Goal: Information Seeking & Learning: Find specific page/section

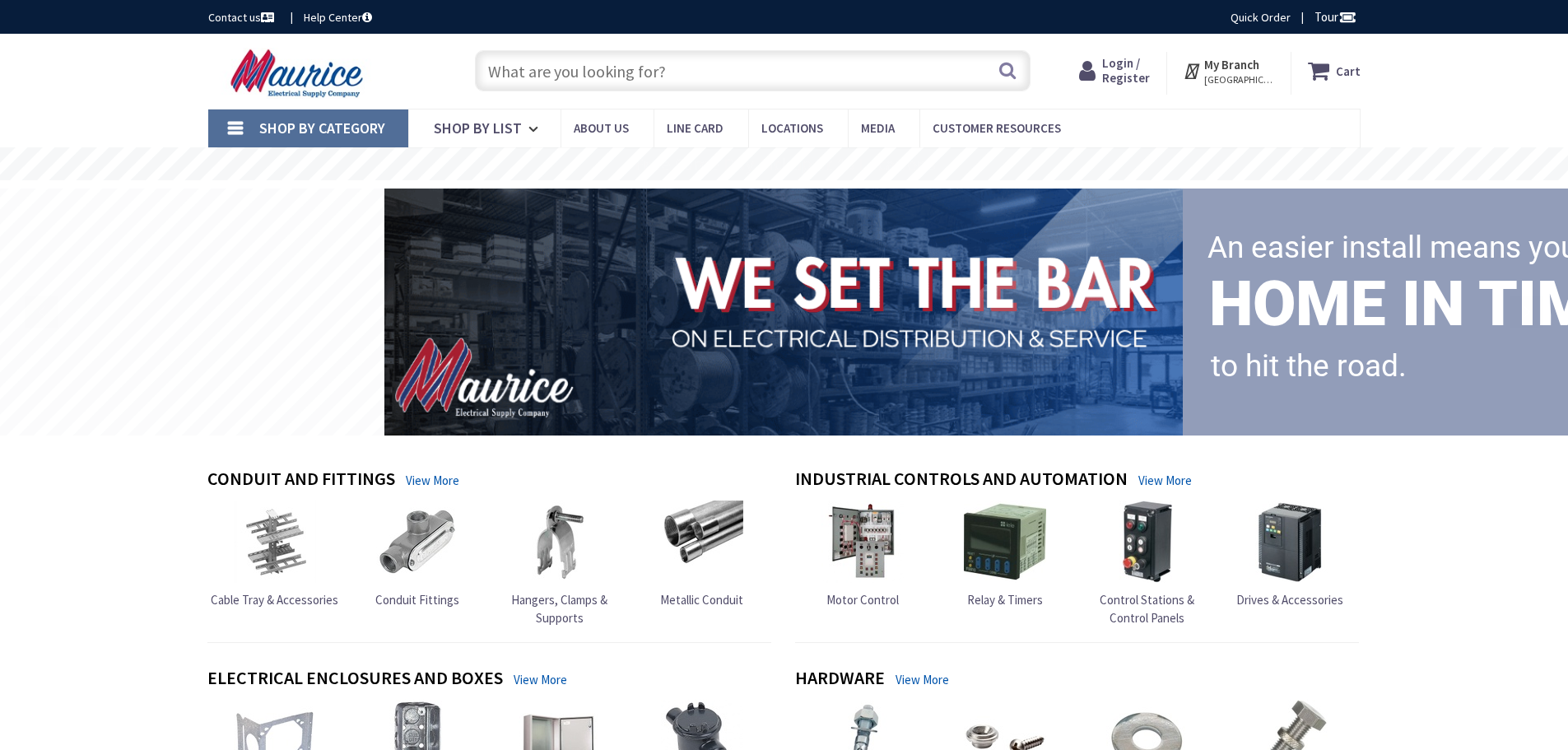
click at [517, 64] on input "text" at bounding box center [753, 71] width 556 height 41
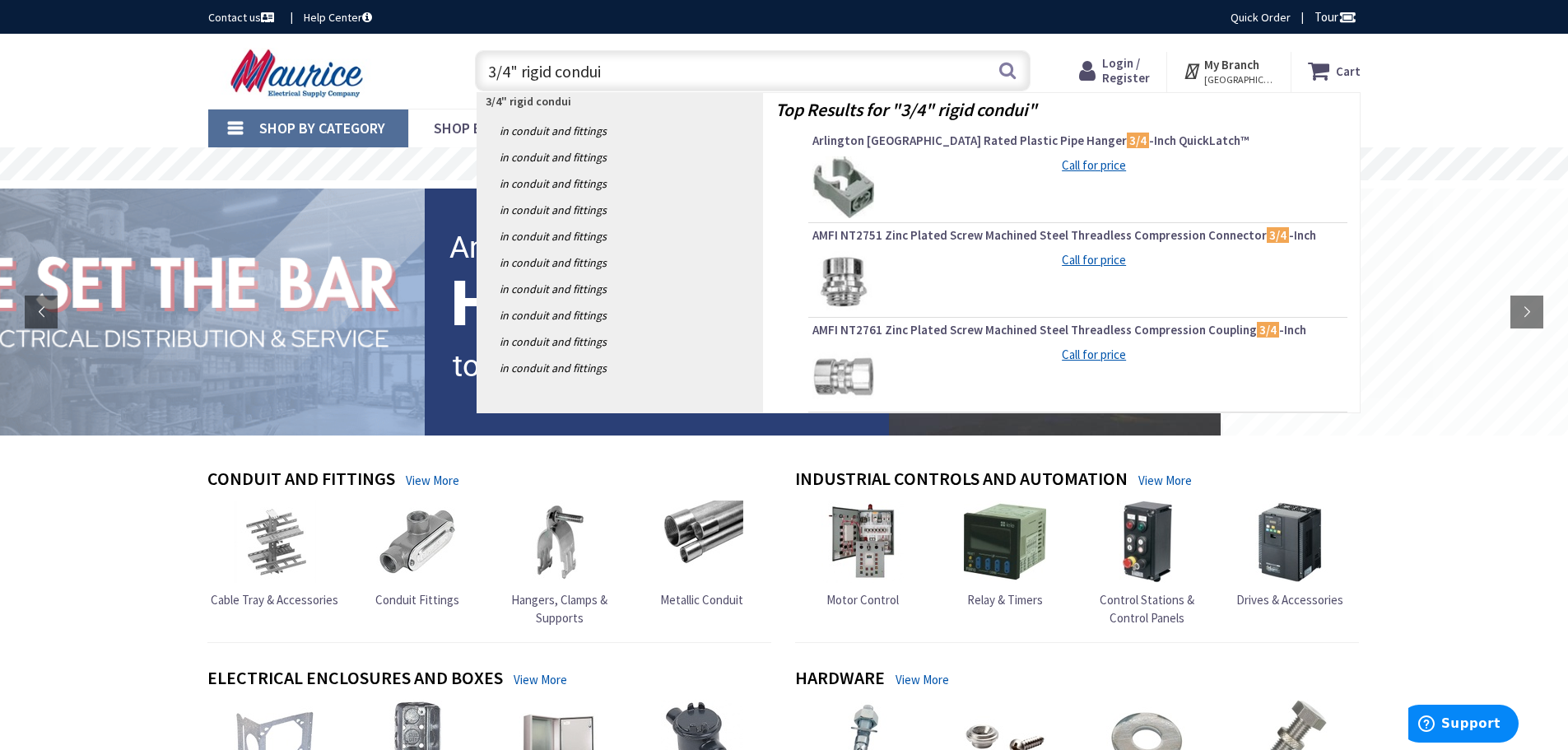
type input "3/4" rigid conduit"
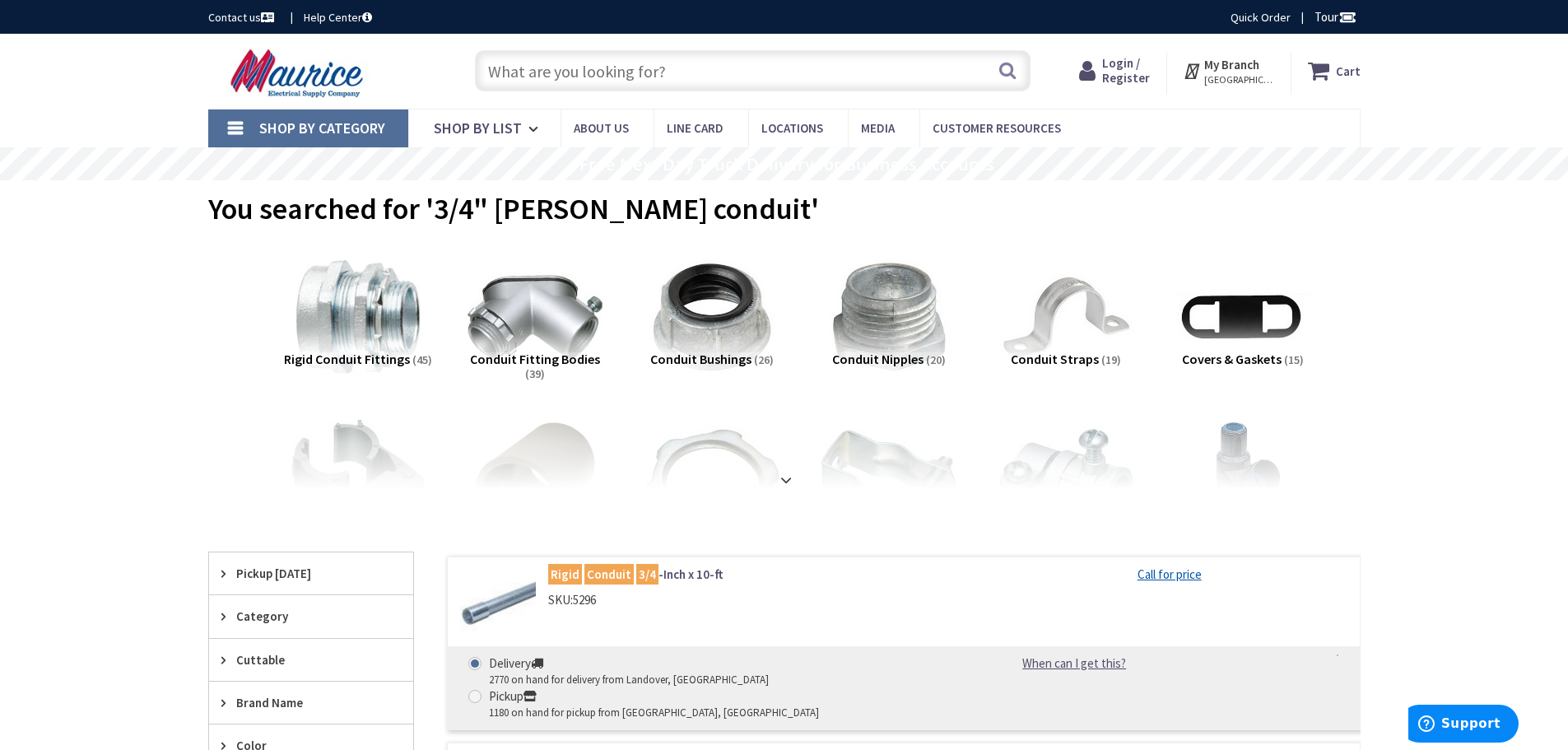
click at [517, 64] on input "text" at bounding box center [753, 71] width 556 height 41
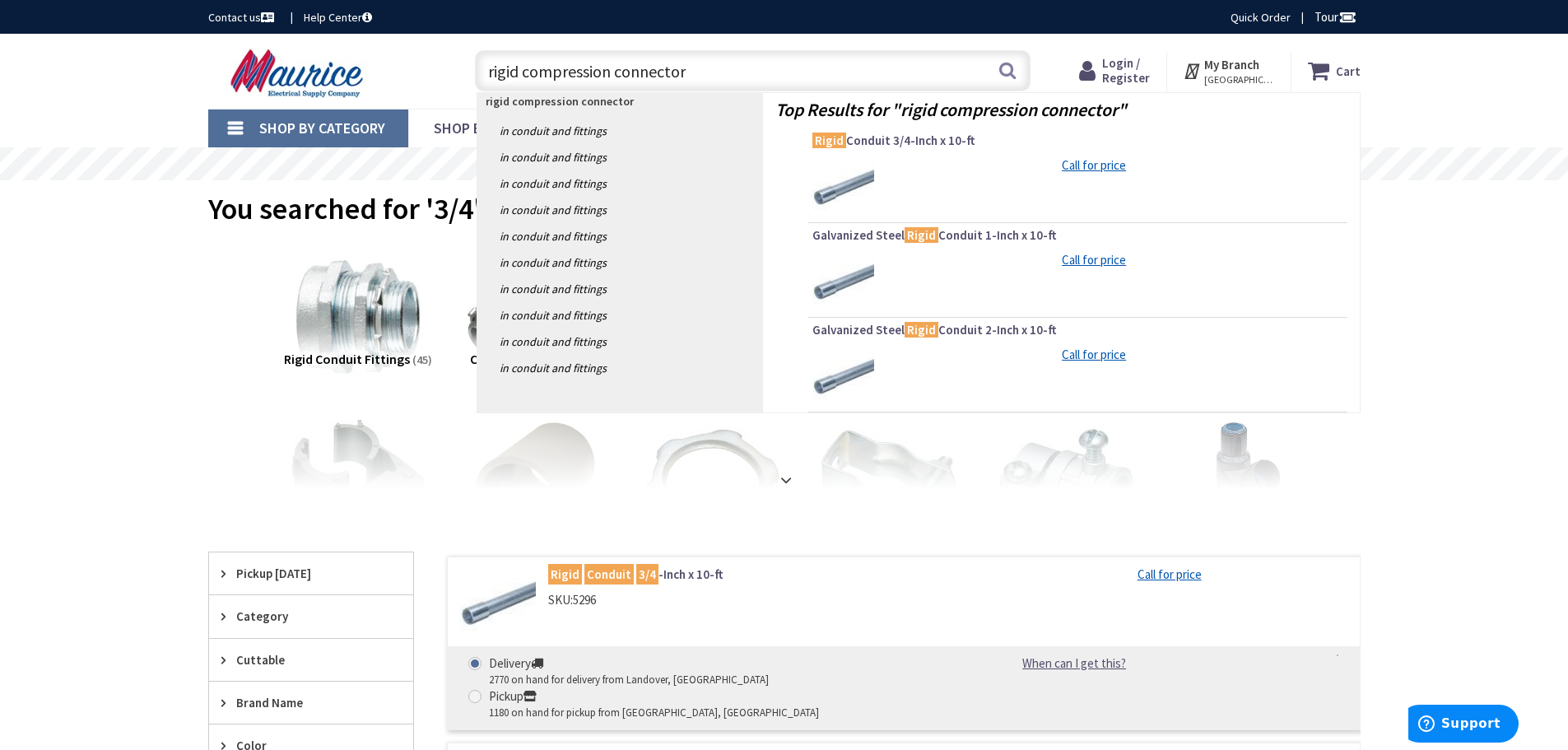
type input "rigid compression connectors"
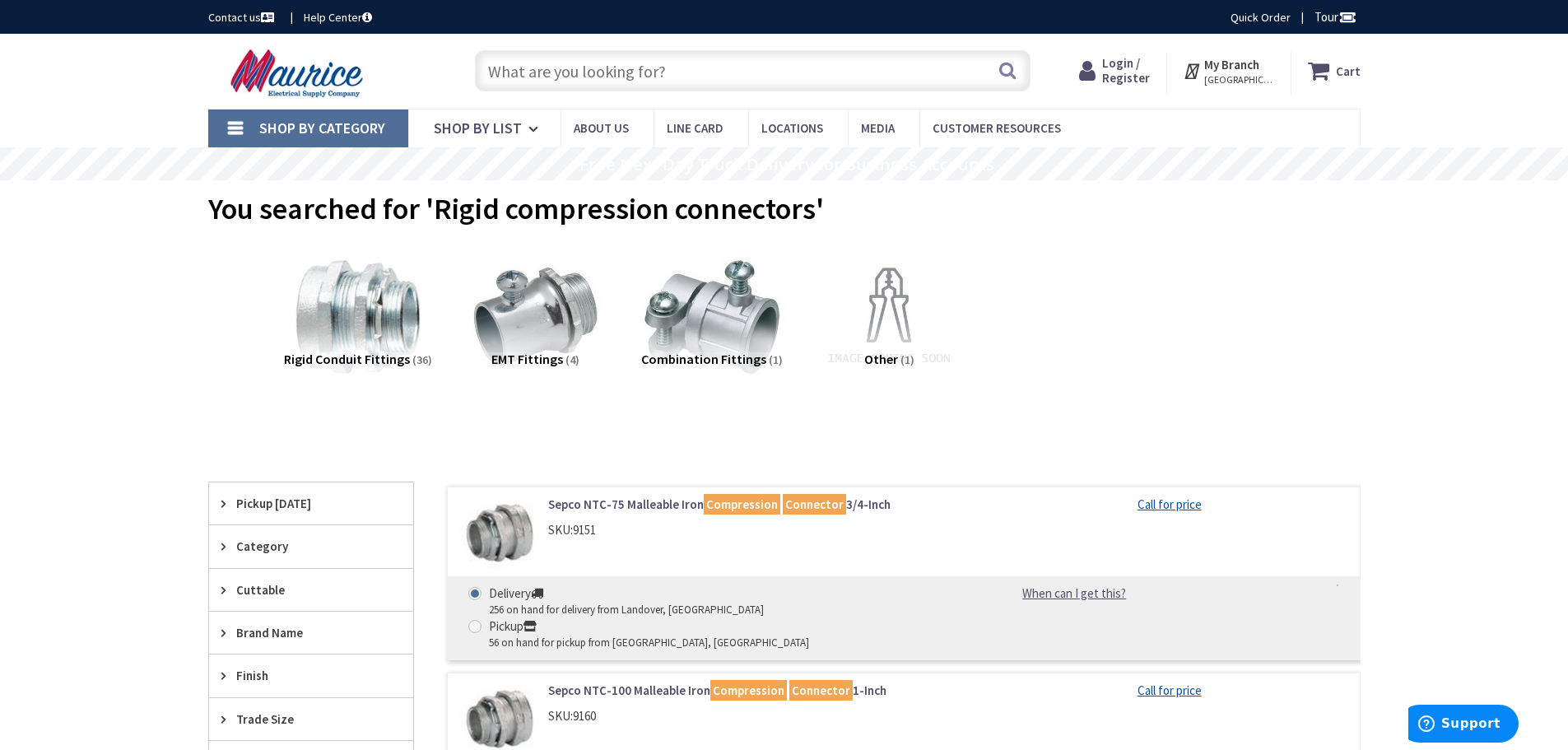
click at [517, 64] on input "text" at bounding box center [753, 71] width 556 height 41
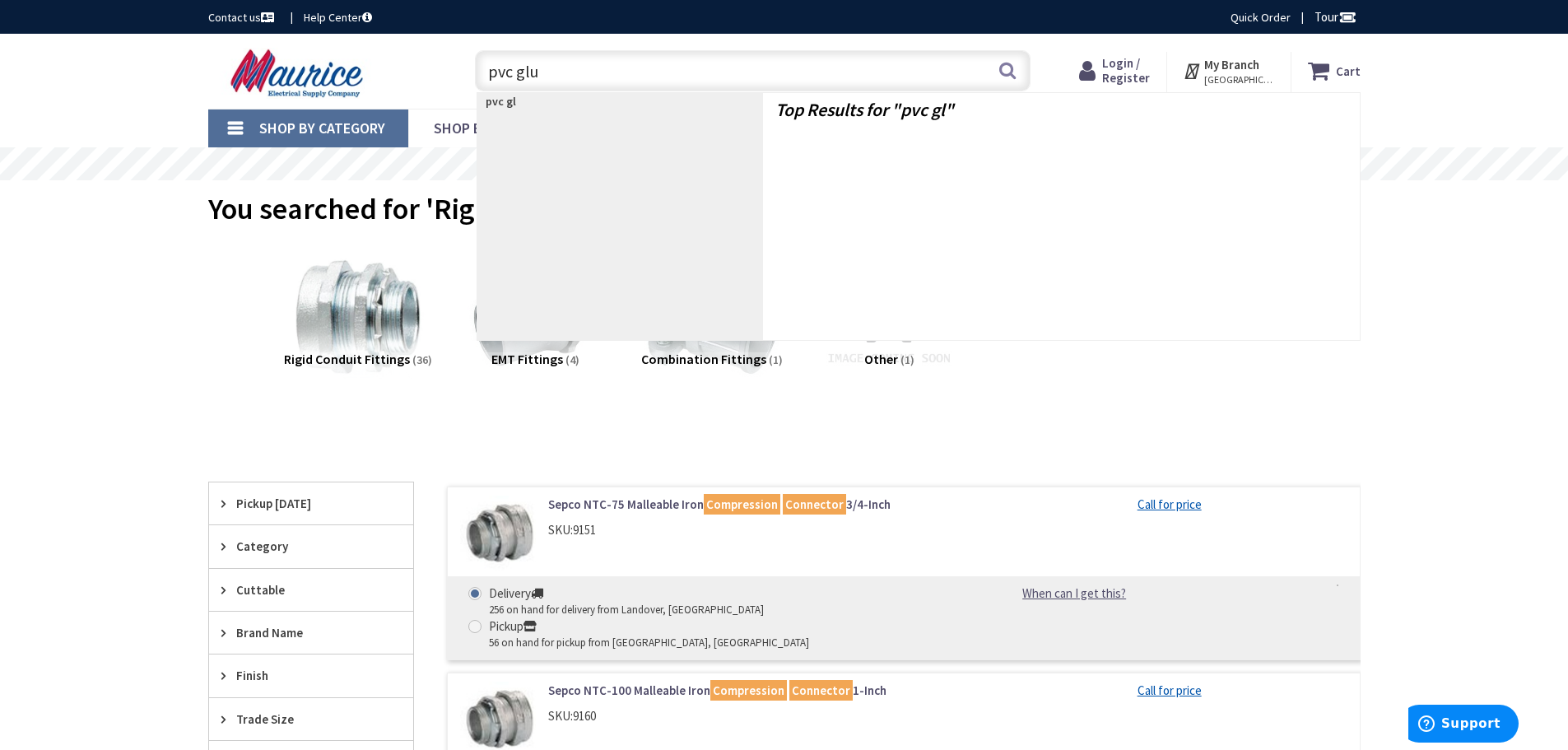
type input "pvc glue"
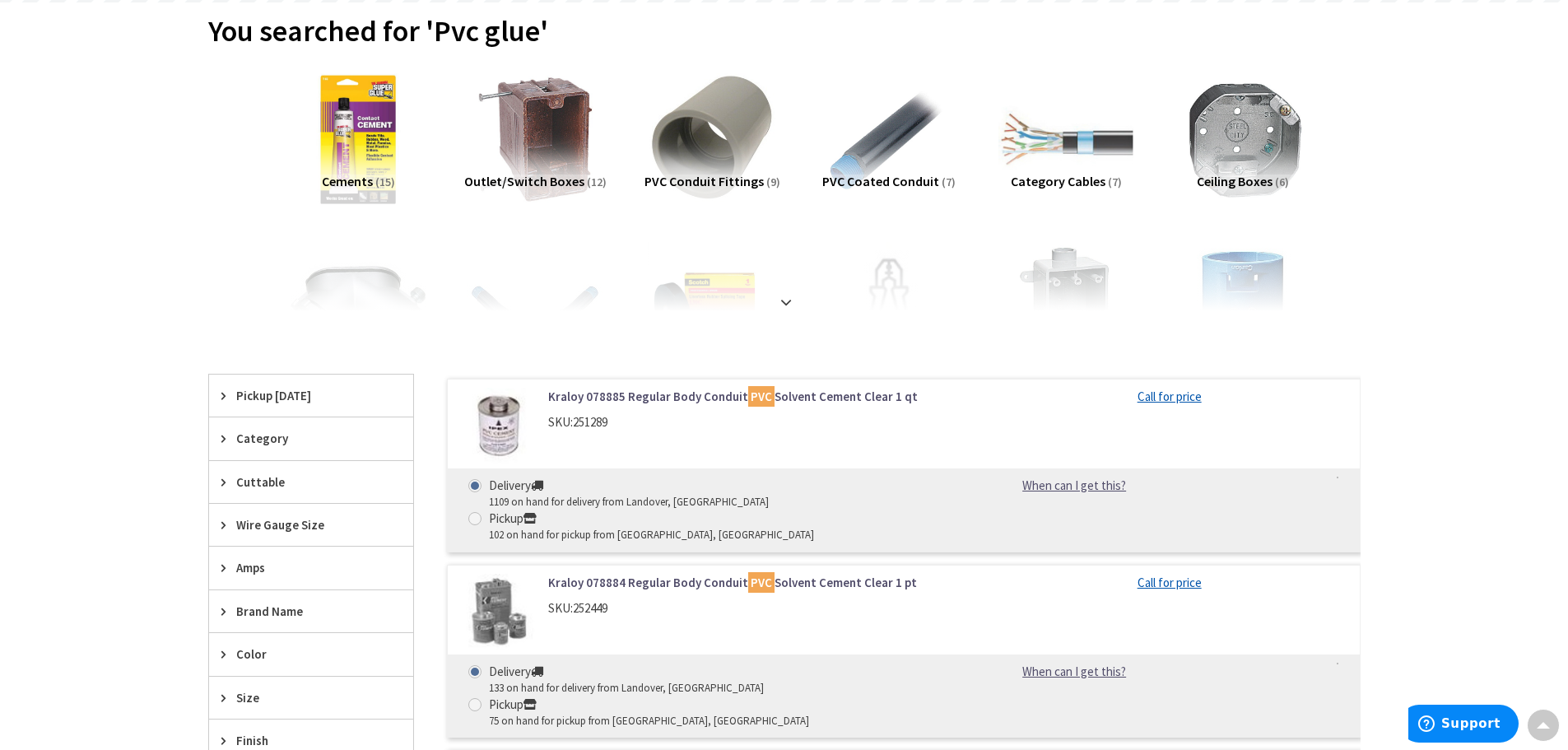
scroll to position [165, 0]
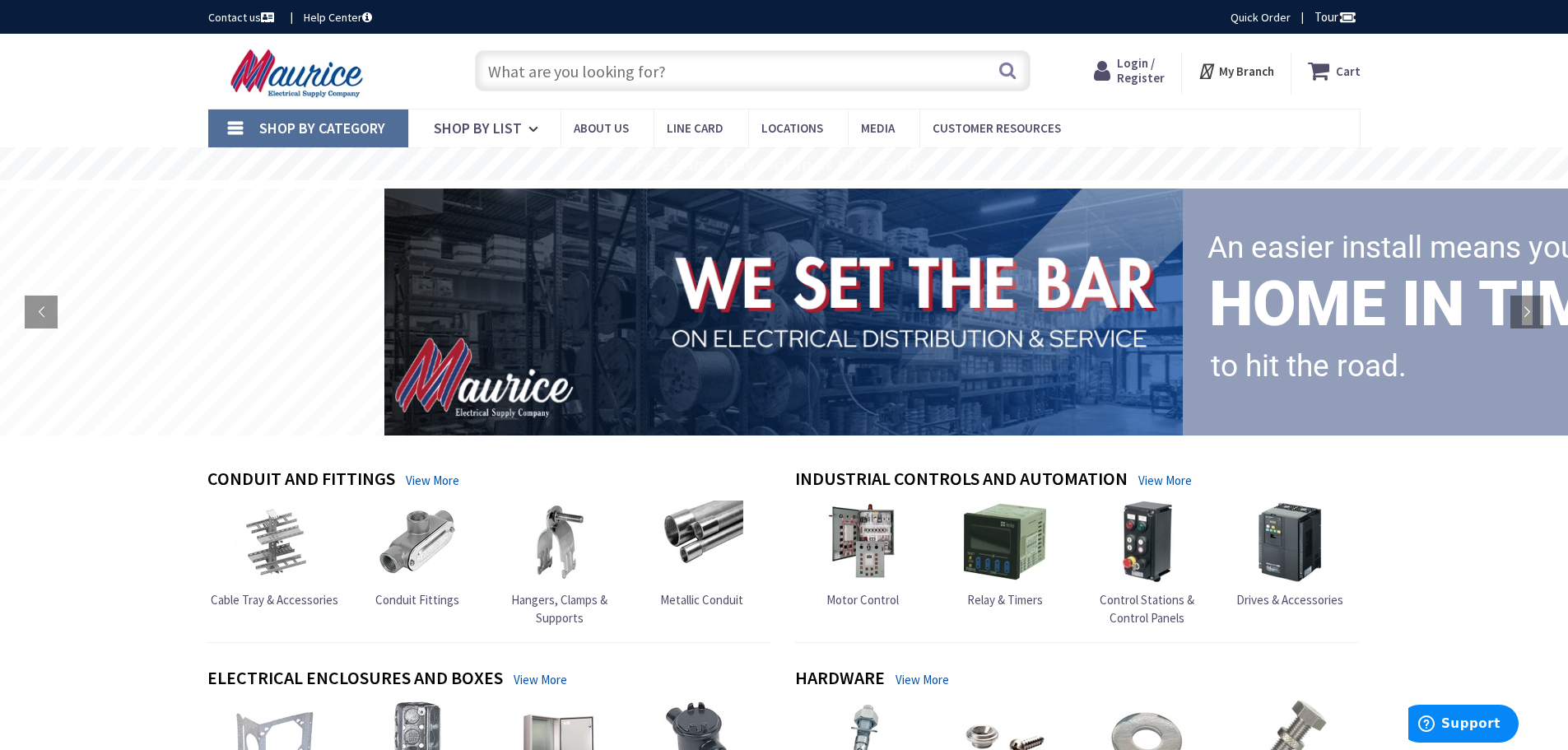
click at [570, 93] on div "Search" at bounding box center [749, 71] width 564 height 53
click at [579, 71] on input "text" at bounding box center [753, 71] width 556 height 41
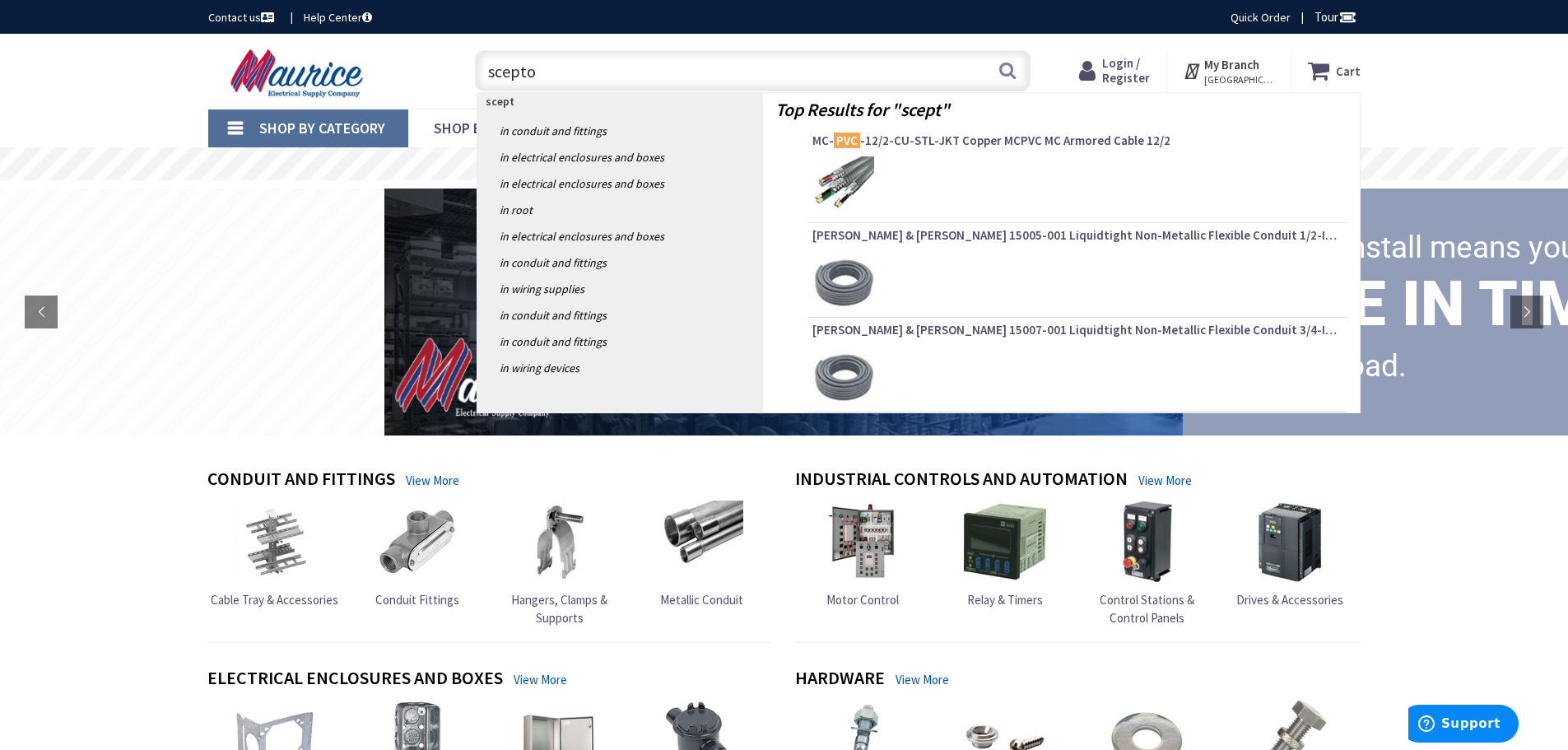
type input "sceptor"
